Goal: Task Accomplishment & Management: Complete application form

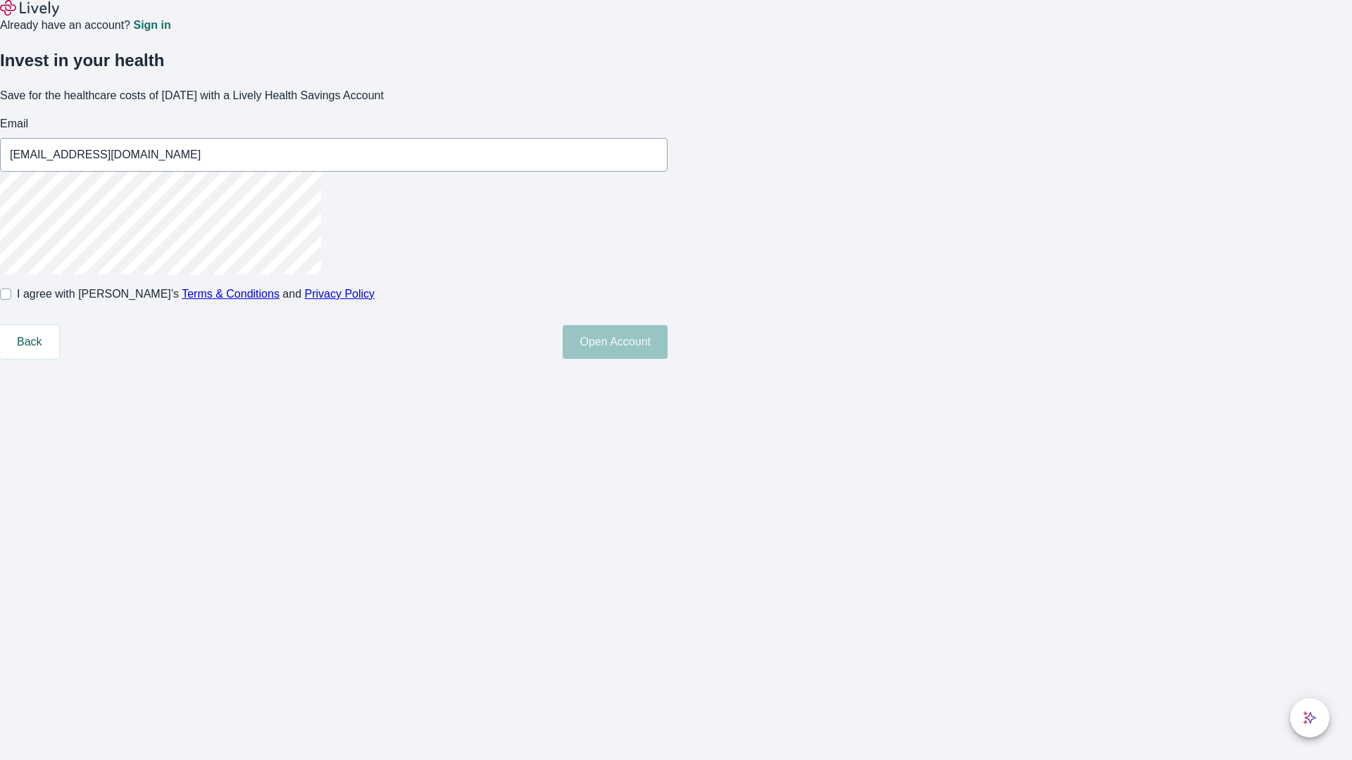
click at [11, 300] on input "I agree with Lively’s Terms & Conditions and Privacy Policy" at bounding box center [5, 294] width 11 height 11
checkbox input "true"
click at [667, 359] on button "Open Account" at bounding box center [614, 342] width 105 height 34
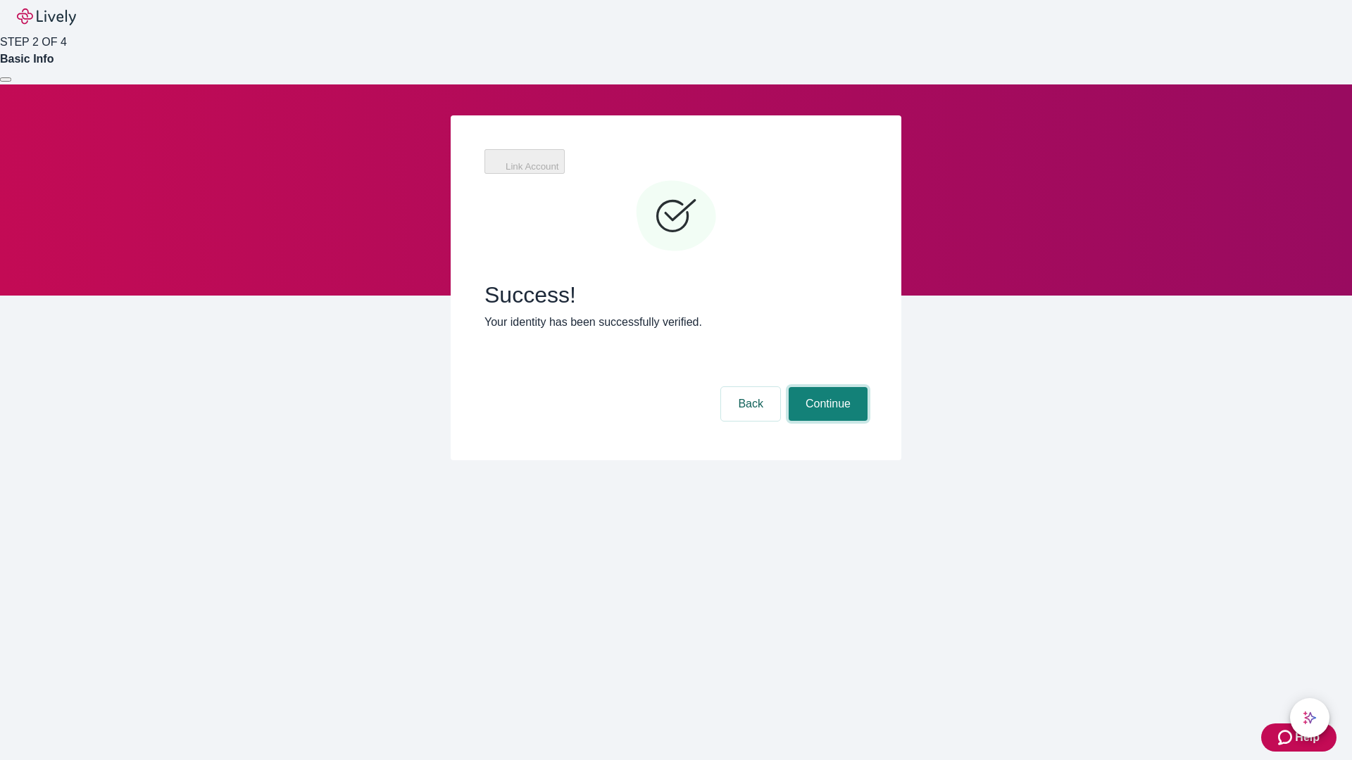
click at [826, 387] on button "Continue" at bounding box center [827, 404] width 79 height 34
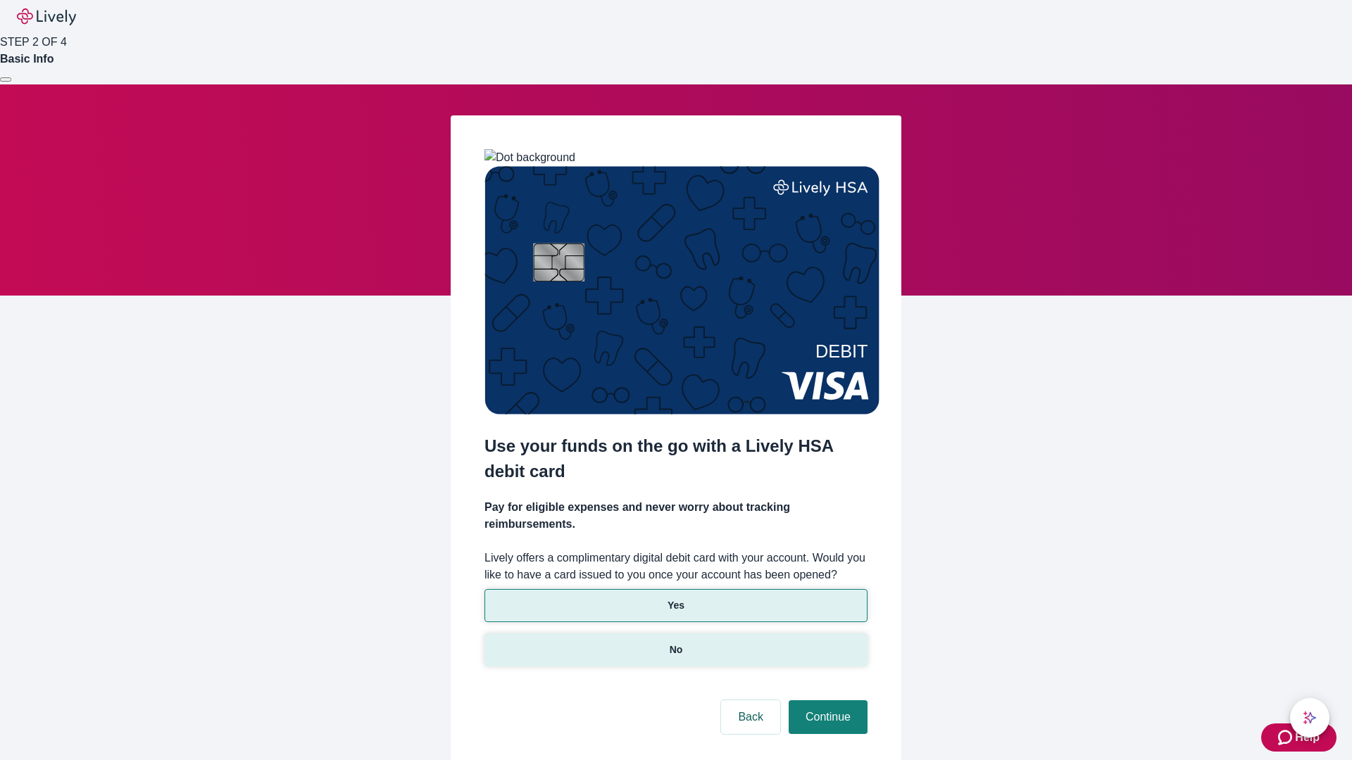
click at [675, 643] on p "No" at bounding box center [675, 650] width 13 height 15
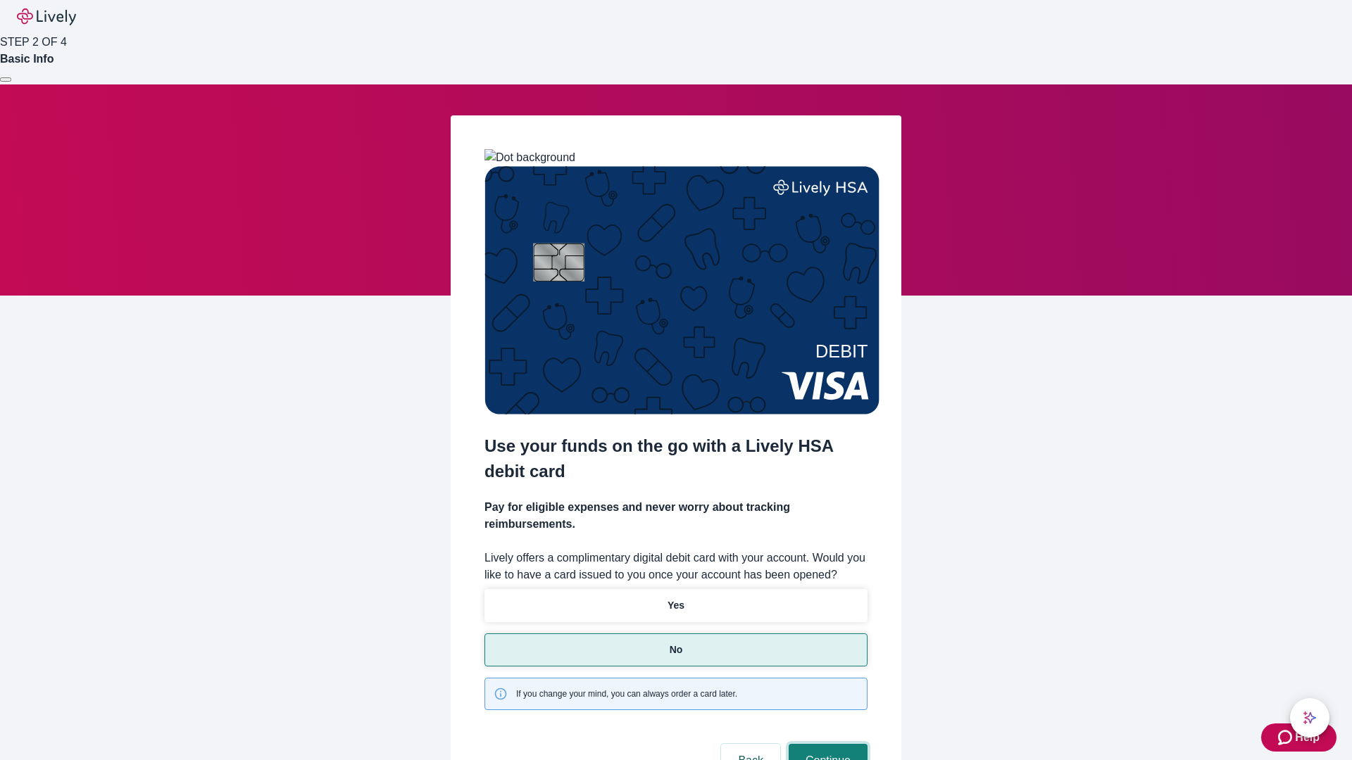
click at [826, 744] on button "Continue" at bounding box center [827, 761] width 79 height 34
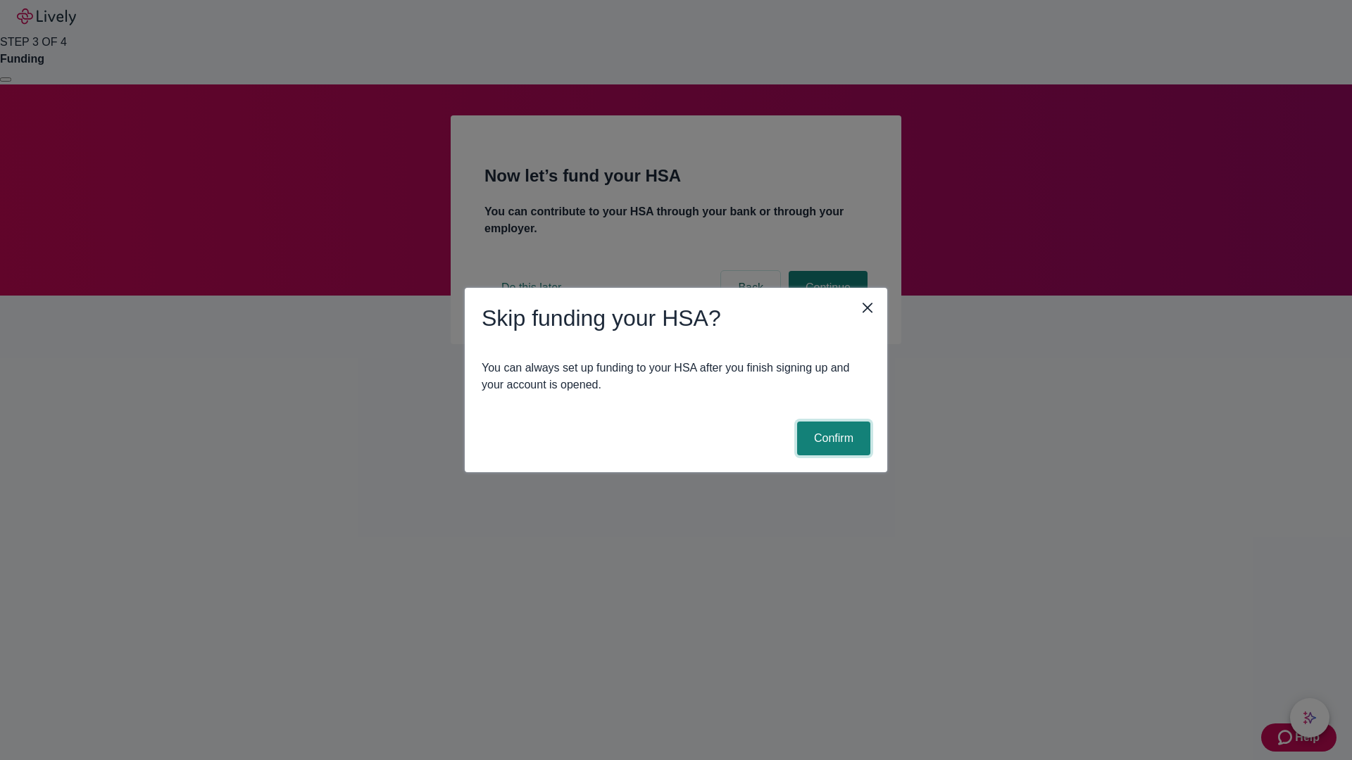
click at [831, 439] on button "Confirm" at bounding box center [833, 439] width 73 height 34
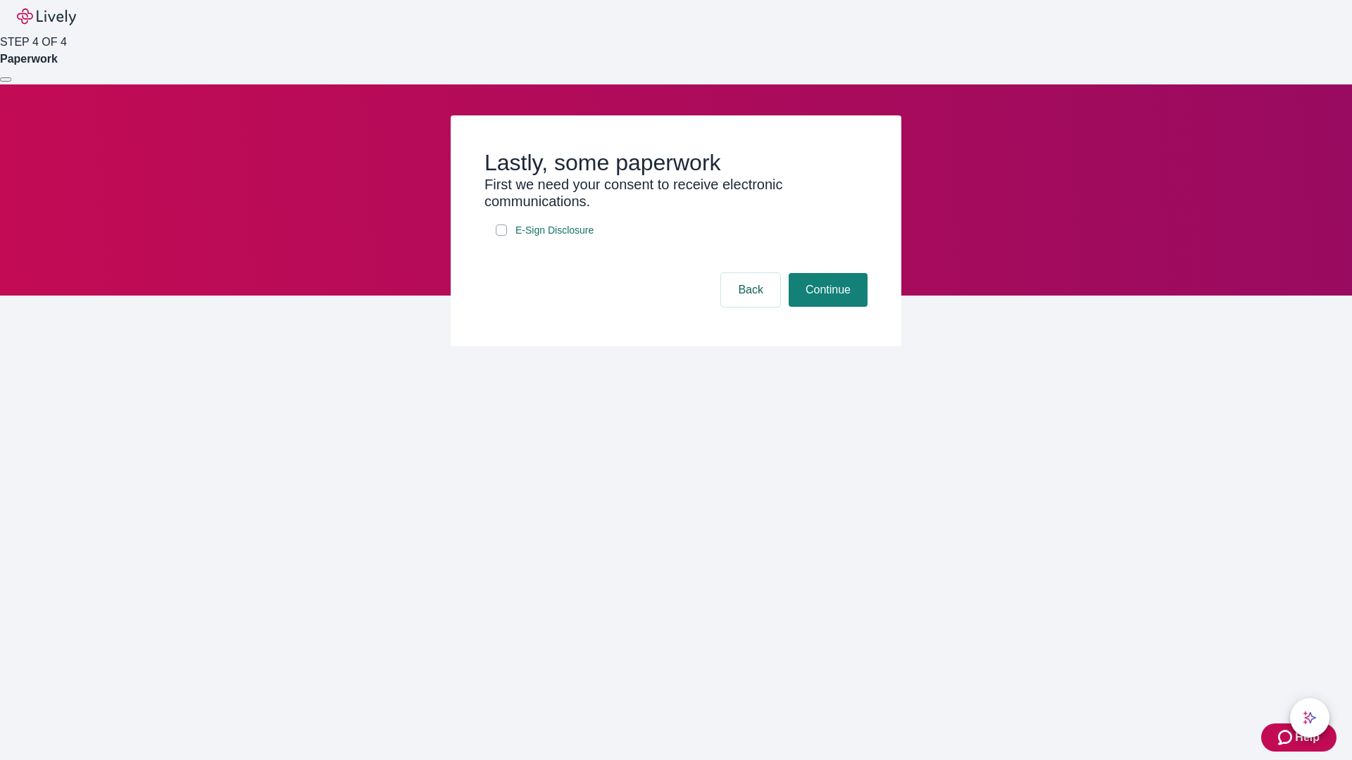
click at [501, 236] on input "E-Sign Disclosure" at bounding box center [501, 230] width 11 height 11
checkbox input "true"
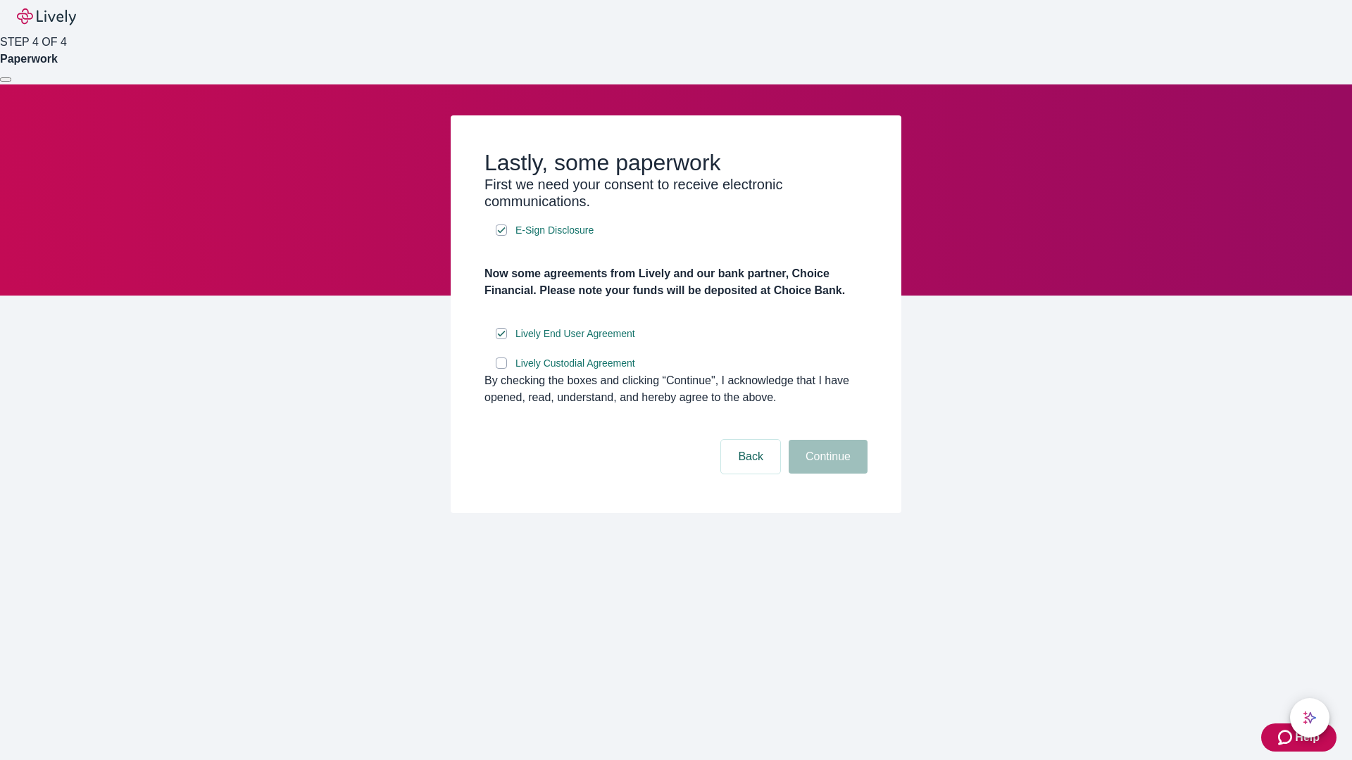
click at [501, 369] on input "Lively Custodial Agreement" at bounding box center [501, 363] width 11 height 11
checkbox input "true"
click at [826, 474] on button "Continue" at bounding box center [827, 457] width 79 height 34
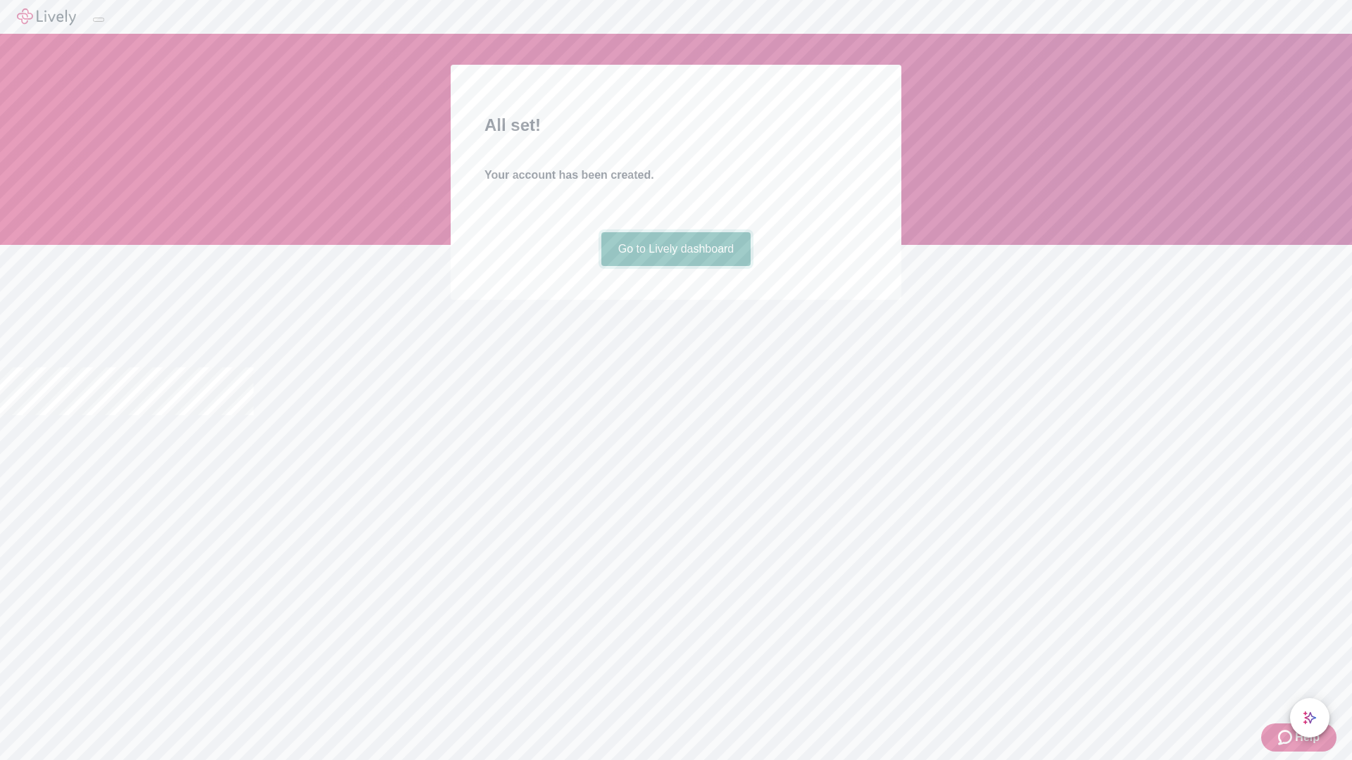
click at [675, 266] on link "Go to Lively dashboard" at bounding box center [676, 249] width 150 height 34
